Goal: Navigation & Orientation: Understand site structure

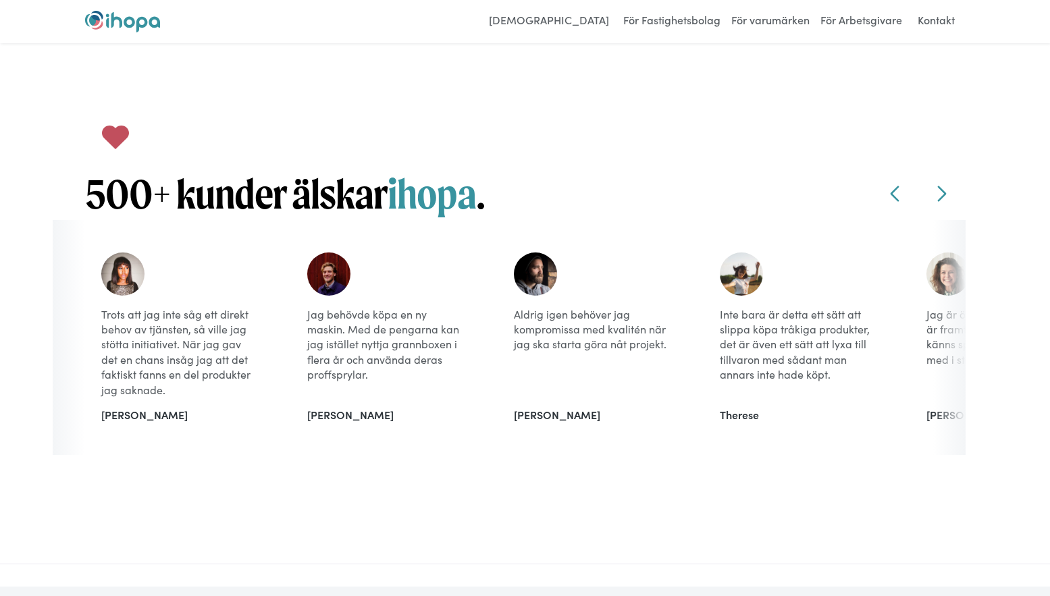
scroll to position [1147, 0]
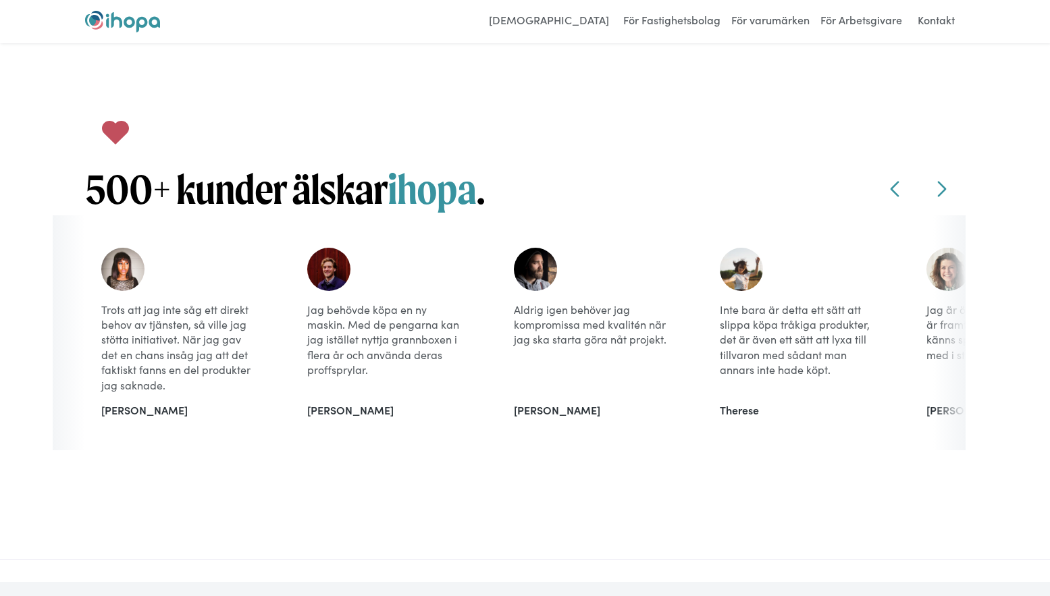
click at [132, 275] on img at bounding box center [122, 269] width 43 height 43
click at [944, 194] on icon at bounding box center [941, 189] width 16 height 16
click at [942, 190] on icon at bounding box center [941, 190] width 9 height 16
click at [942, 188] on icon at bounding box center [941, 189] width 16 height 16
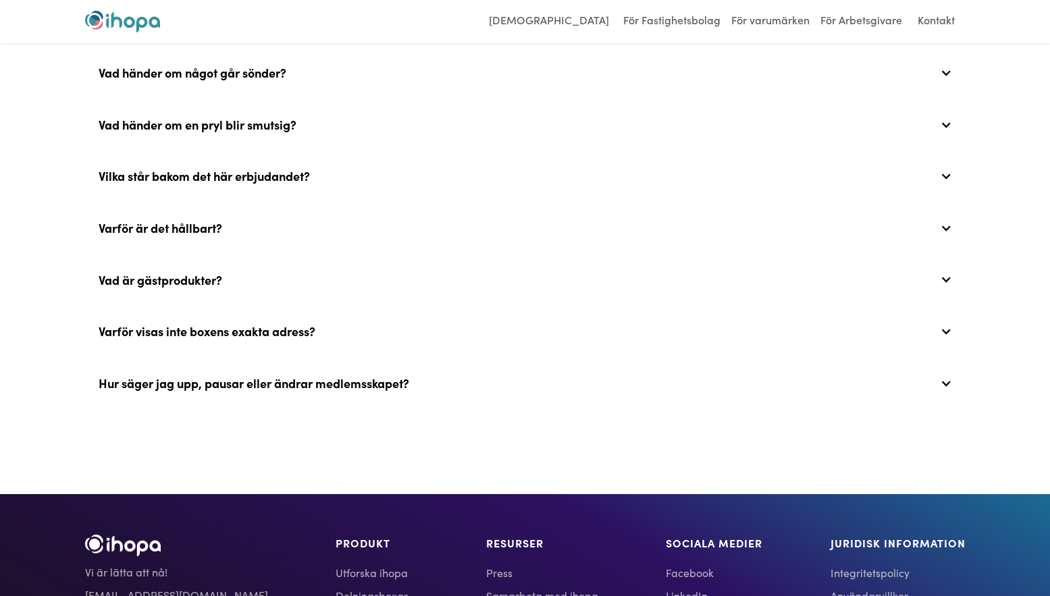
scroll to position [2632, 0]
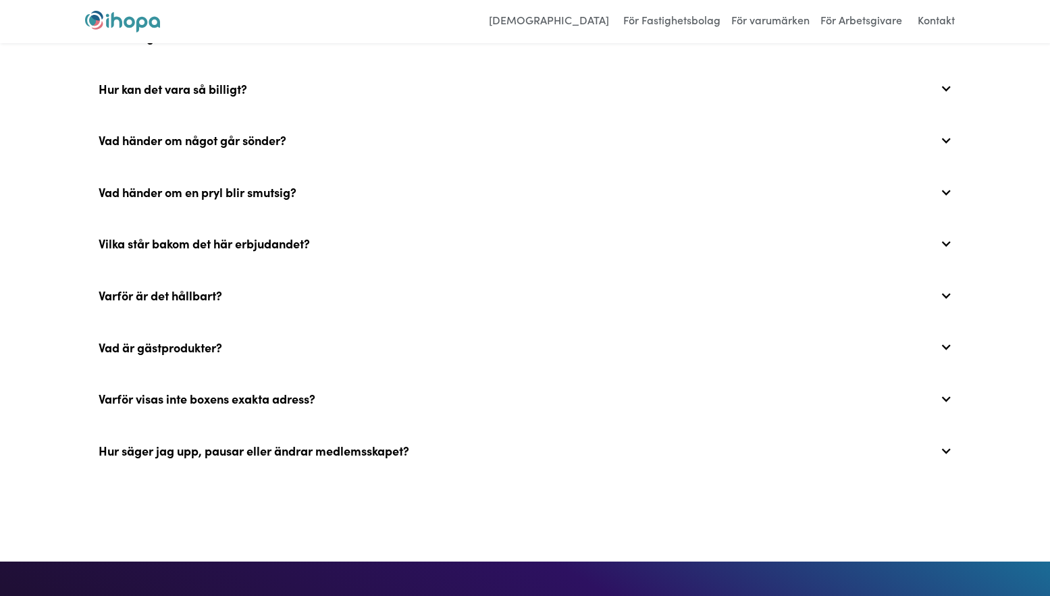
click at [946, 457] on div at bounding box center [946, 451] width 12 height 12
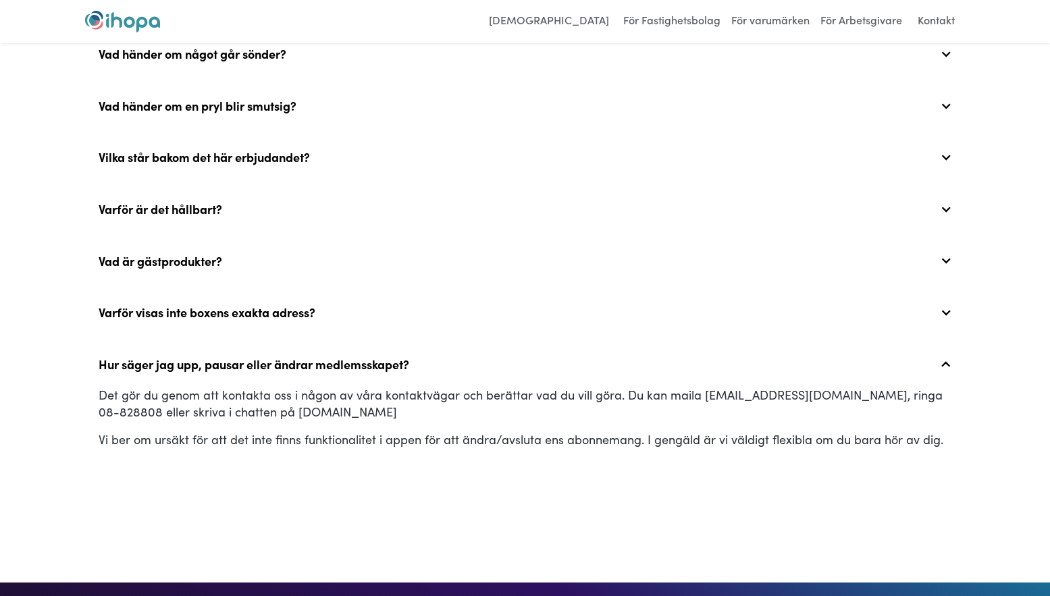
scroll to position [2700, 0]
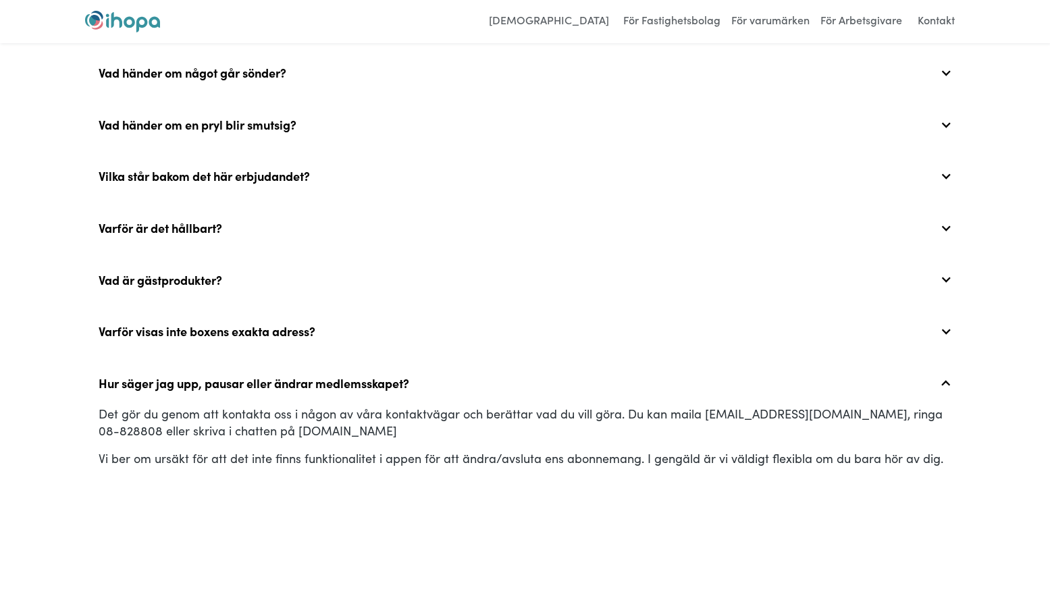
click at [944, 182] on div at bounding box center [946, 176] width 12 height 12
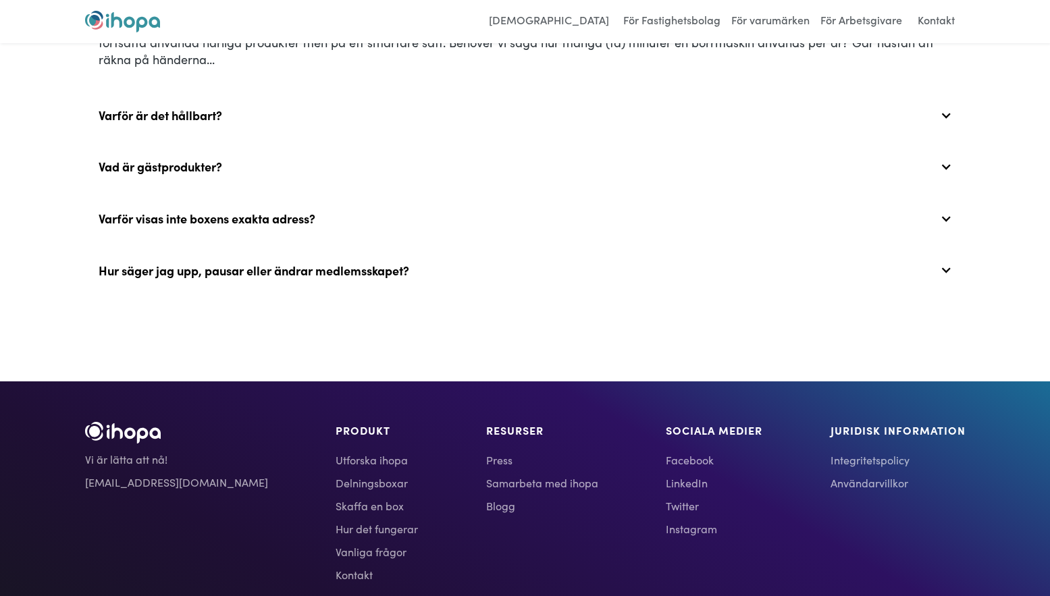
scroll to position [2902, 0]
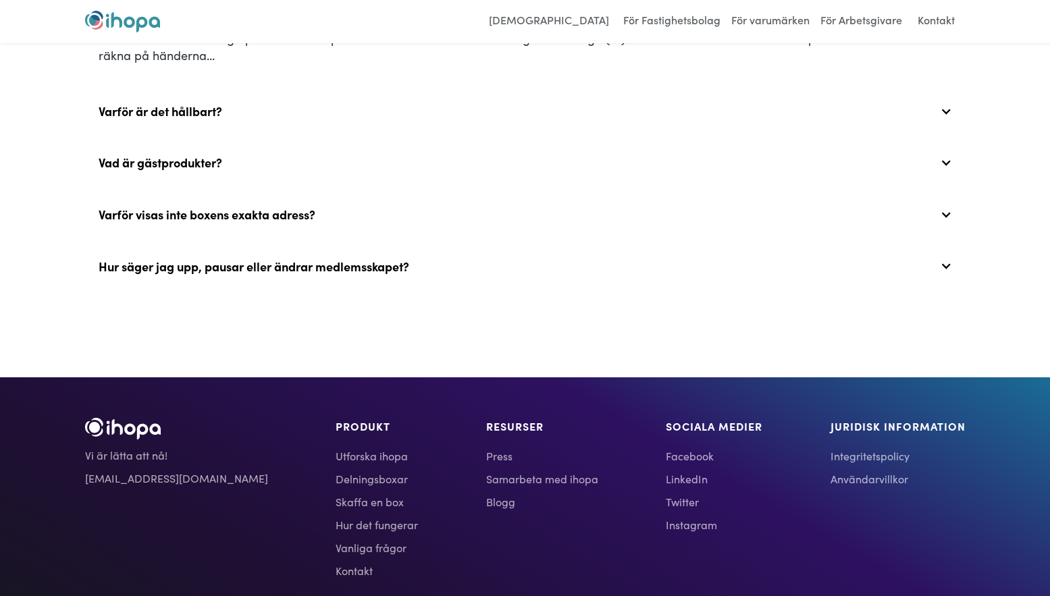
click at [944, 169] on div at bounding box center [946, 163] width 12 height 12
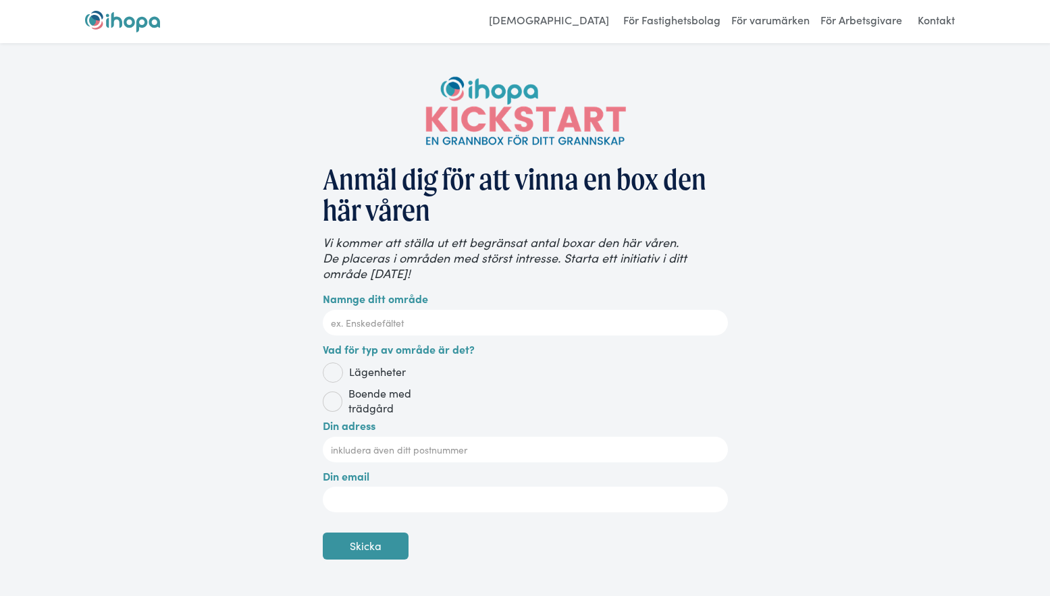
scroll to position [0, 0]
click at [574, 20] on link "[DEMOGRAPHIC_DATA]" at bounding box center [549, 22] width 134 height 22
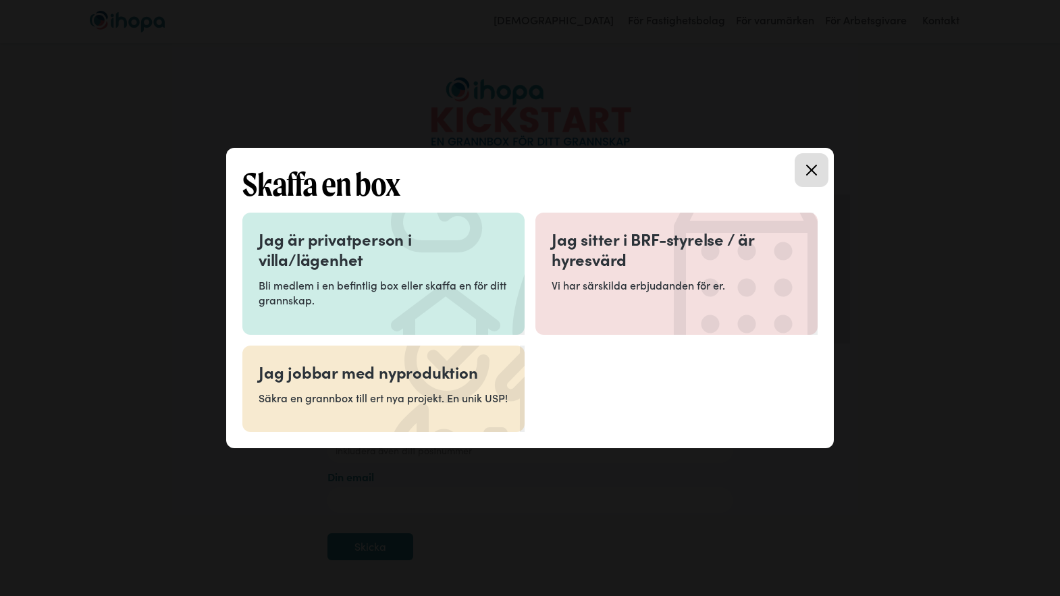
click at [812, 169] on icon at bounding box center [811, 170] width 11 height 11
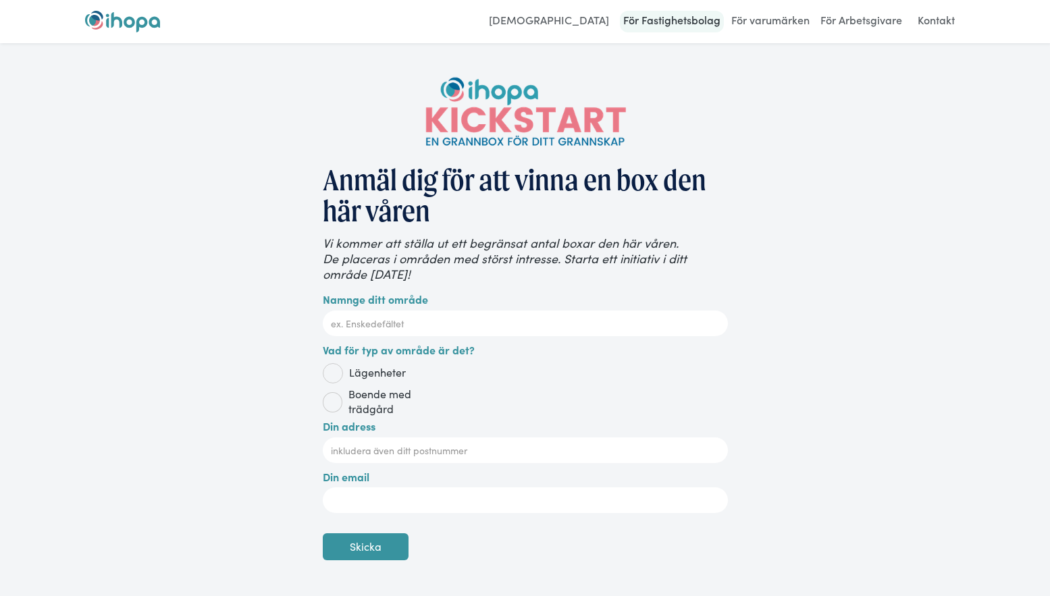
click at [676, 22] on link "För Fastighetsbolag" at bounding box center [672, 22] width 104 height 22
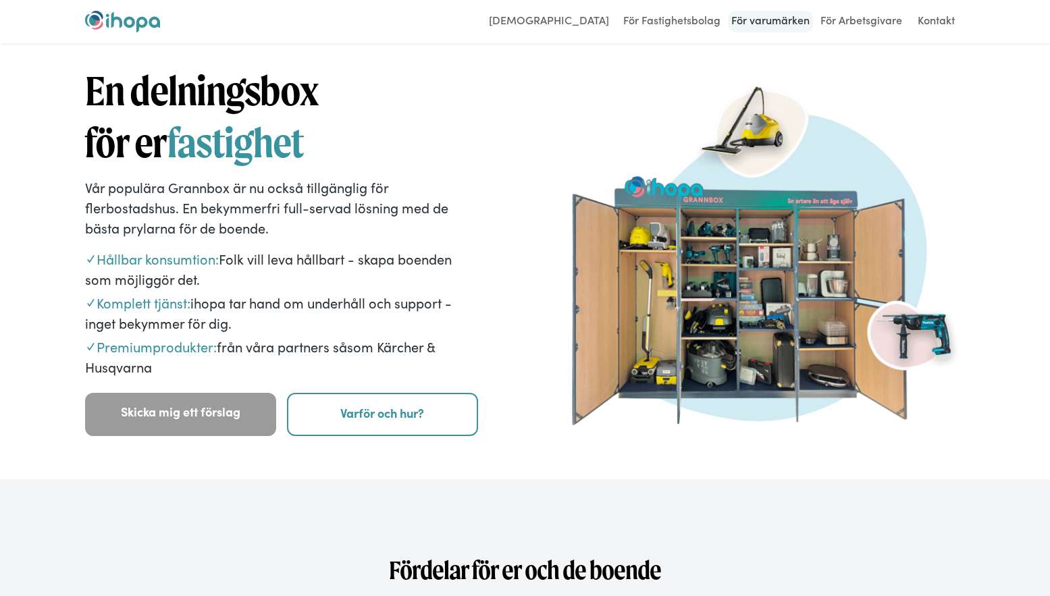
click at [776, 20] on link "För varumärken" at bounding box center [770, 22] width 85 height 22
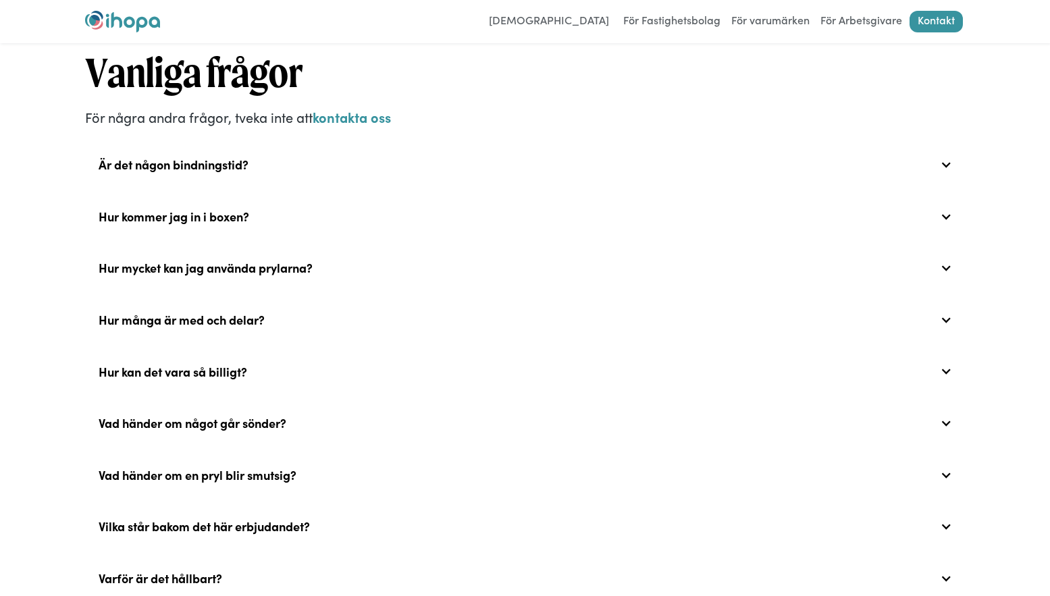
scroll to position [472, 0]
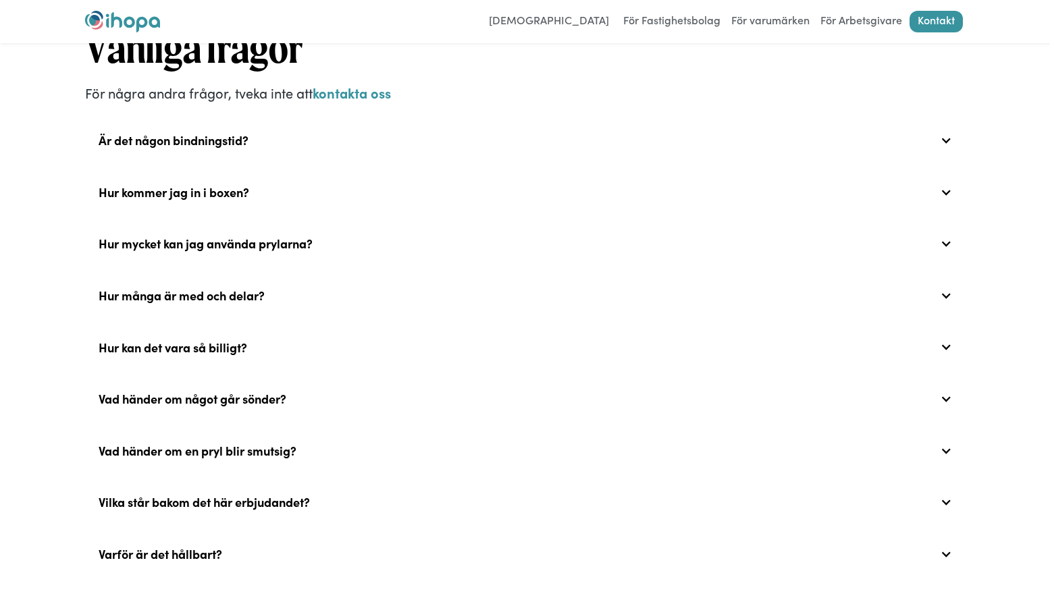
click at [952, 139] on div "Är det någon bindningstid?" at bounding box center [525, 140] width 880 height 43
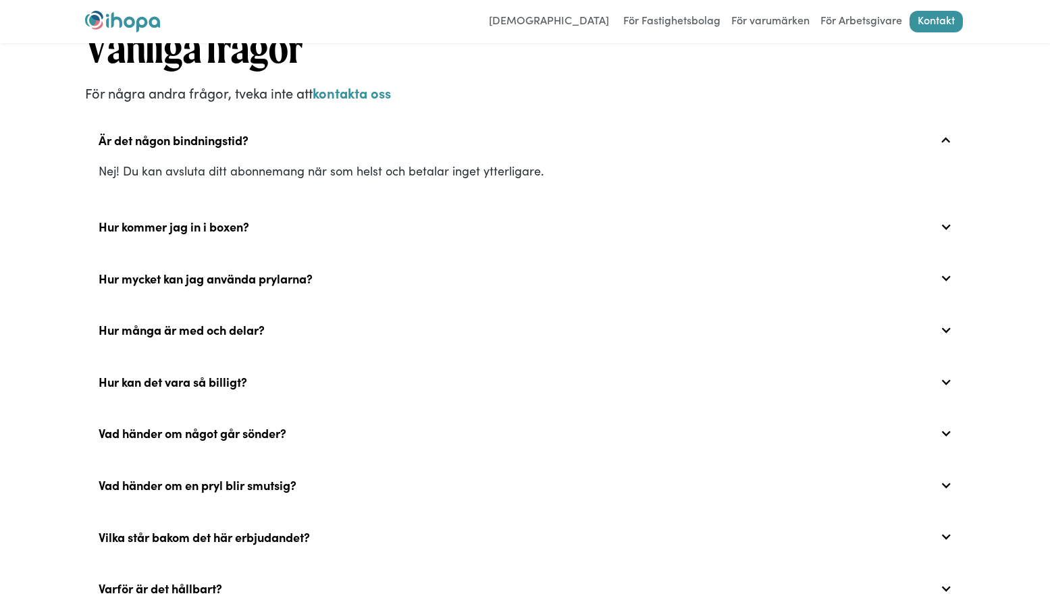
click at [952, 139] on div "Är det någon bindningstid?" at bounding box center [525, 140] width 880 height 43
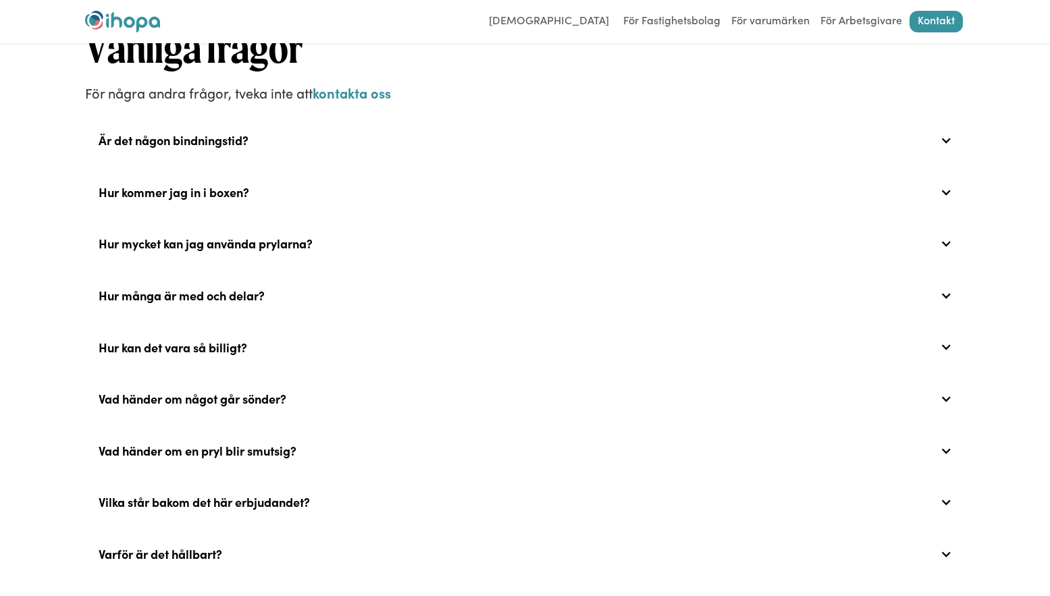
click at [947, 194] on div at bounding box center [946, 192] width 12 height 12
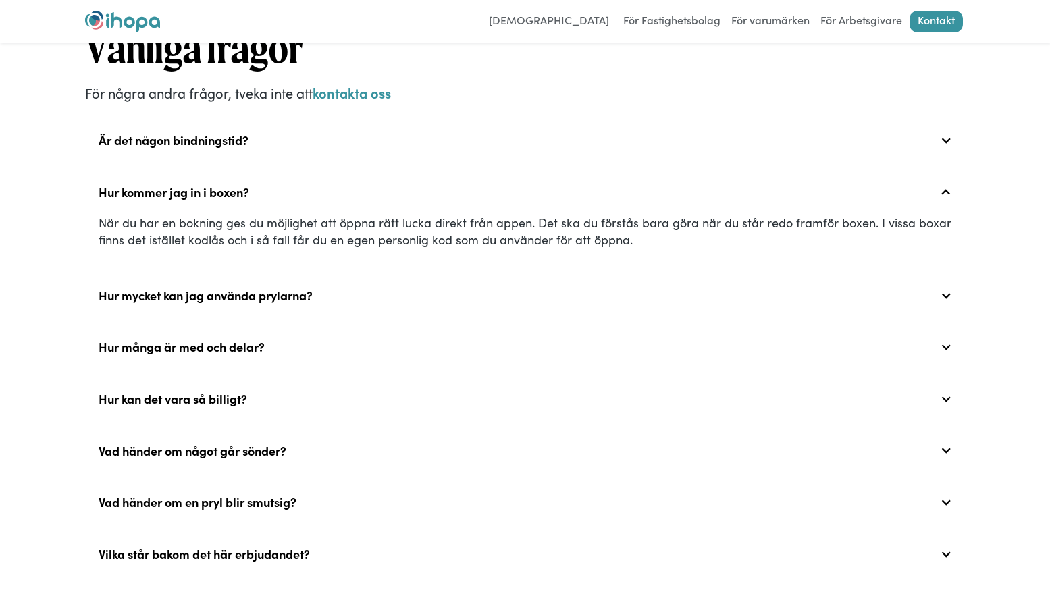
click at [947, 194] on div at bounding box center [946, 192] width 12 height 12
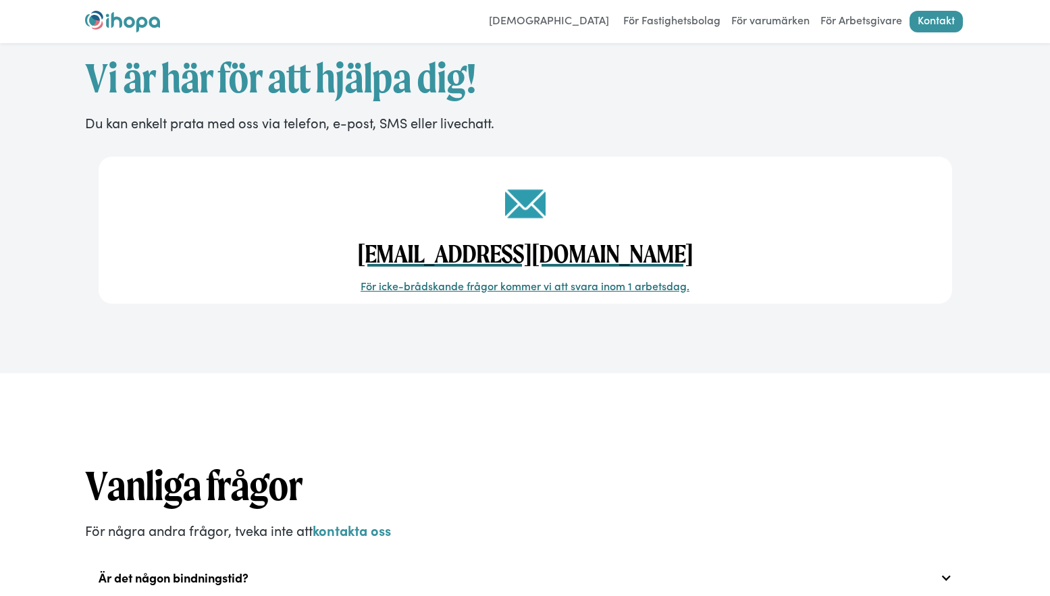
scroll to position [0, 0]
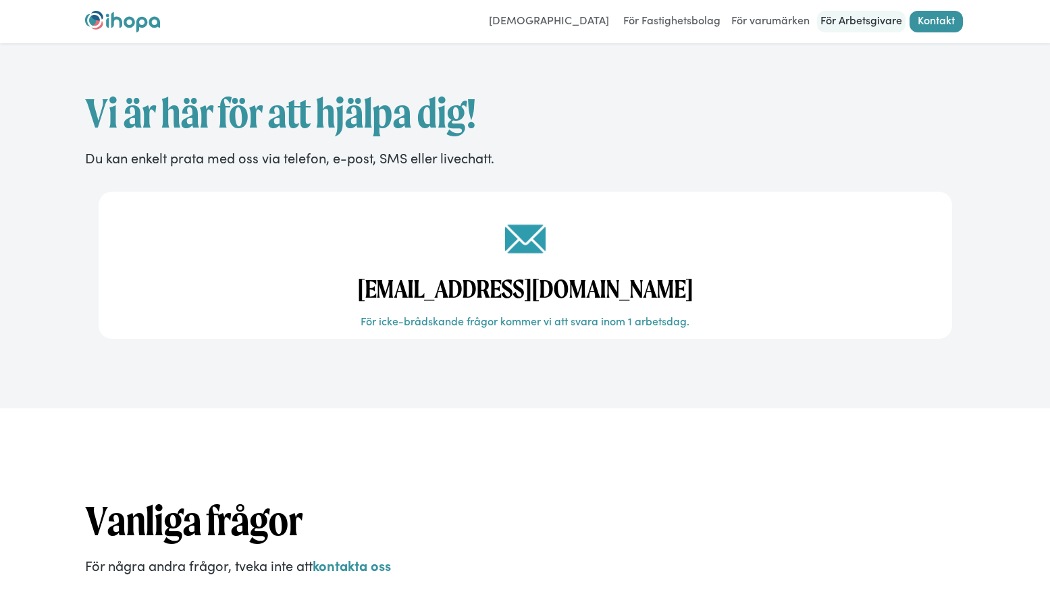
click at [851, 21] on link "För Arbetsgivare" at bounding box center [861, 22] width 88 height 22
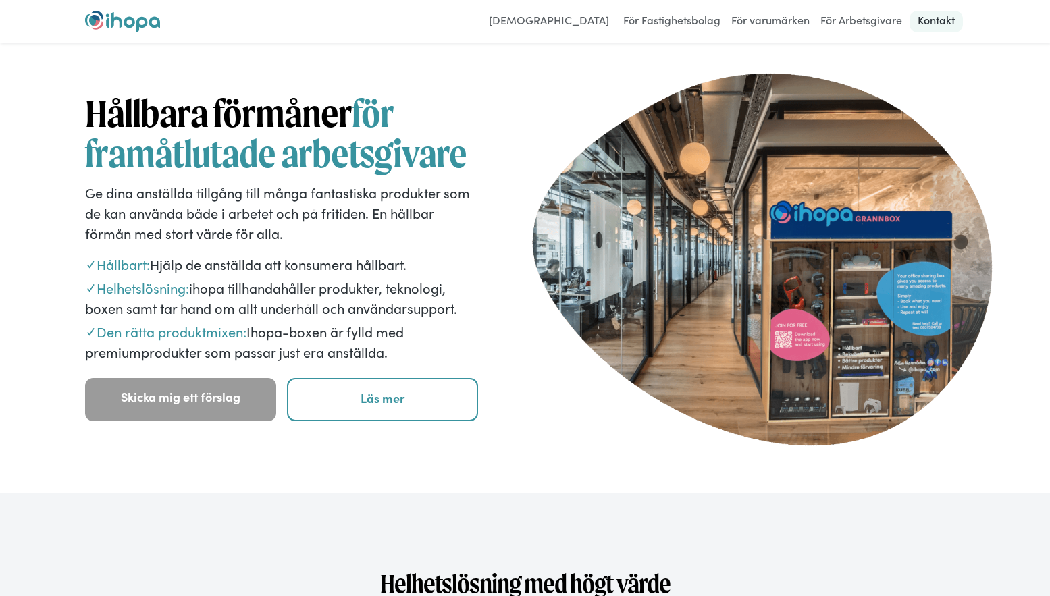
click at [938, 18] on link "Kontakt" at bounding box center [935, 22] width 53 height 22
